Goal: Task Accomplishment & Management: Manage account settings

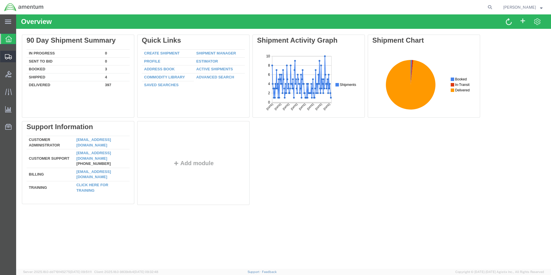
click at [0, 0] on span "Shipment Manager" at bounding box center [0, 0] width 0 height 0
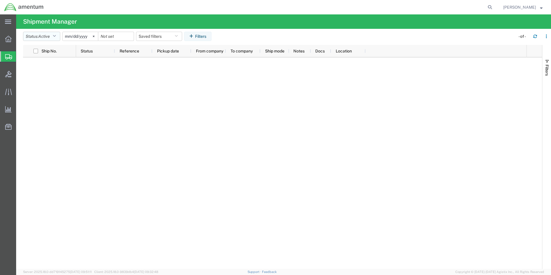
click at [56, 35] on icon "button" at bounding box center [54, 36] width 3 height 4
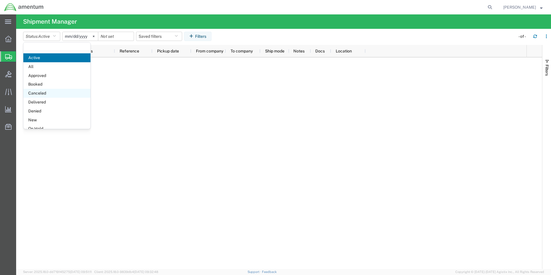
click at [38, 91] on span "Canceled" at bounding box center [56, 93] width 67 height 9
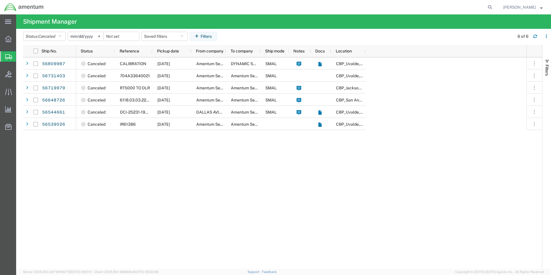
click at [541, 8] on strong "button" at bounding box center [541, 7] width 3 height 2
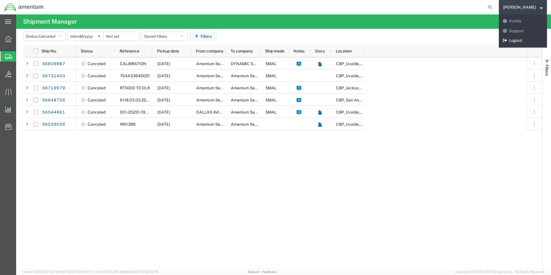
click at [524, 38] on link "Logout" at bounding box center [523, 41] width 48 height 10
